Goal: Task Accomplishment & Management: Use online tool/utility

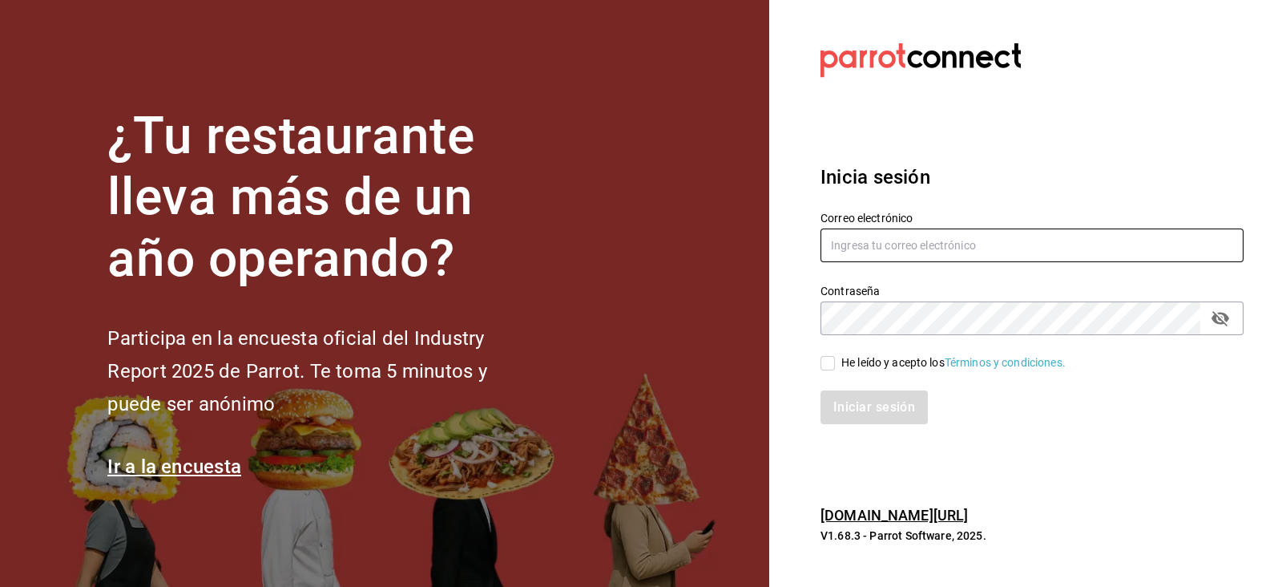
type input "[PERSON_NAME][EMAIL_ADDRESS][PERSON_NAME][DOMAIN_NAME]"
click at [827, 362] on input "He leído y acepto los Términos y condiciones." at bounding box center [828, 363] width 14 height 14
checkbox input "true"
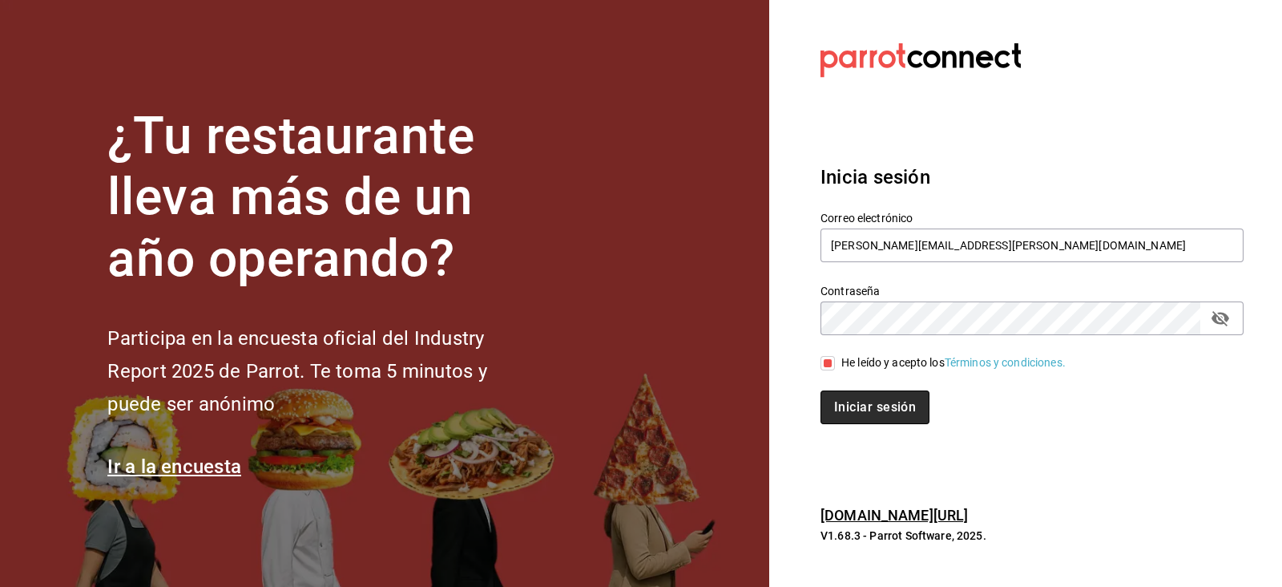
click at [859, 411] on button "Iniciar sesión" at bounding box center [875, 407] width 109 height 34
